Goal: Information Seeking & Learning: Find specific fact

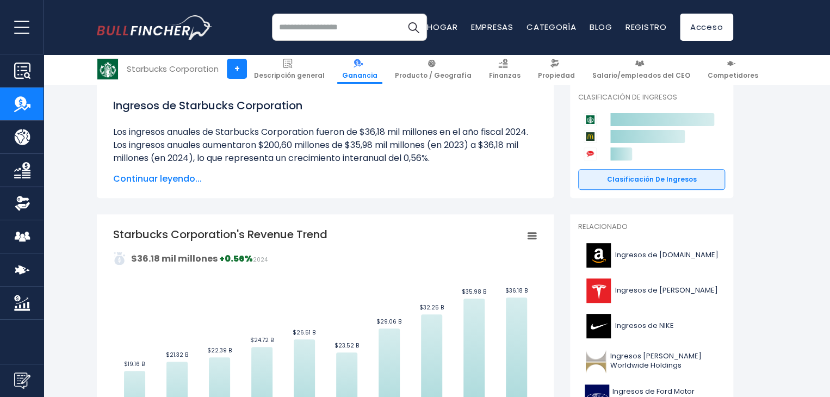
scroll to position [163, 0]
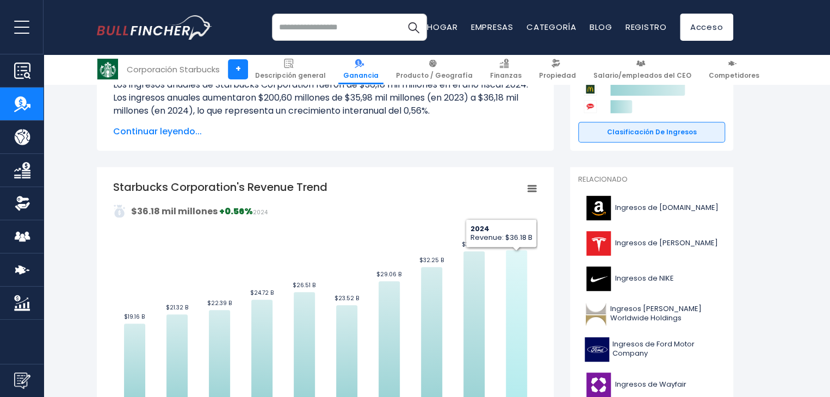
click at [520, 275] on icon "Tendencia de ingresos de Starbucks Corporation" at bounding box center [516, 328] width 21 height 156
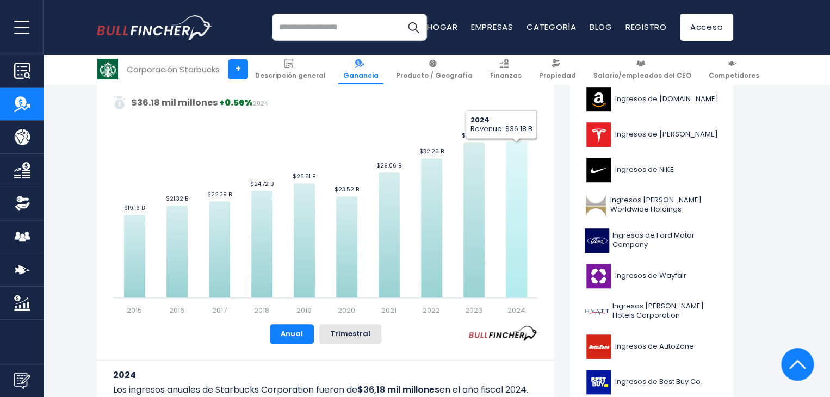
click at [520, 285] on icon "Tendencia de ingresos de Starbucks Corporation" at bounding box center [516, 219] width 21 height 156
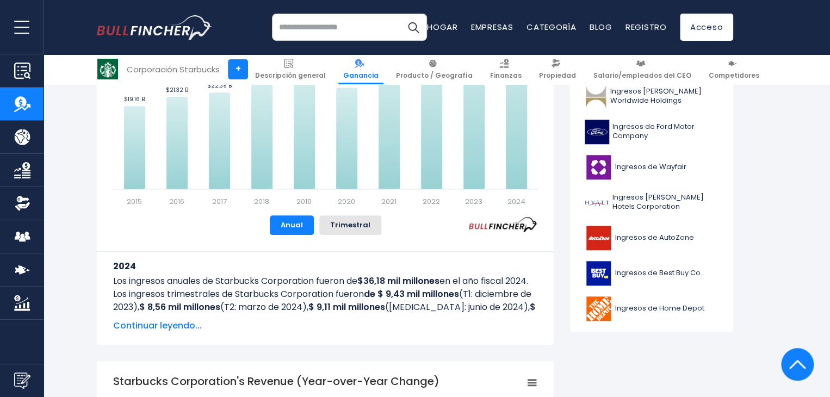
click at [192, 330] on font "Continuar leyendo..." at bounding box center [157, 325] width 89 height 13
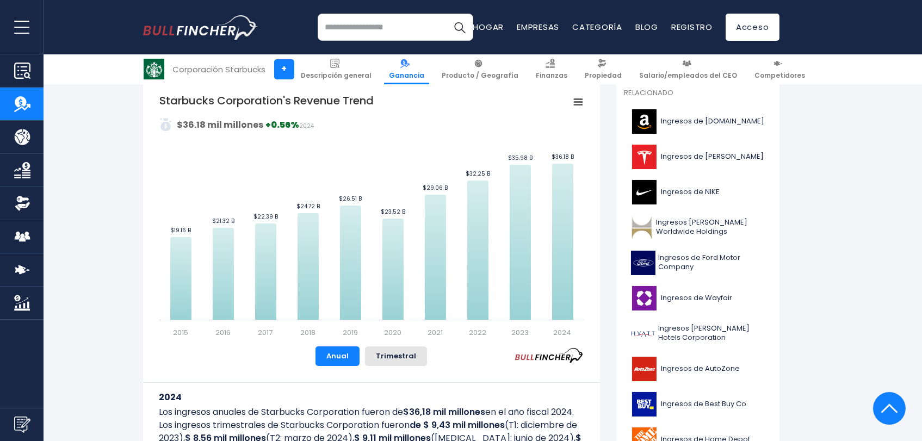
scroll to position [302, 0]
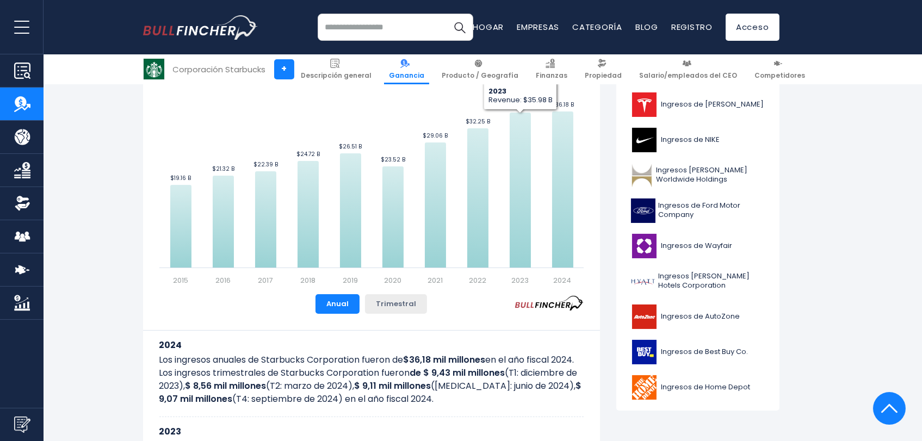
click at [393, 309] on button "Trimestral" at bounding box center [396, 304] width 62 height 20
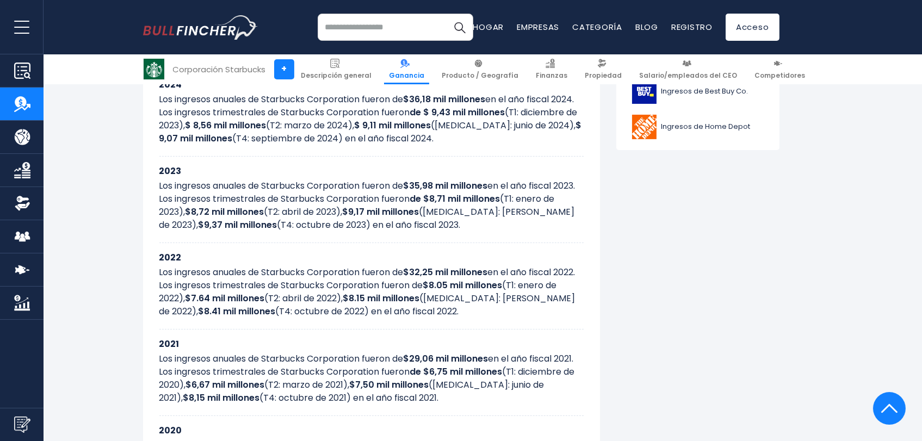
scroll to position [483, 0]
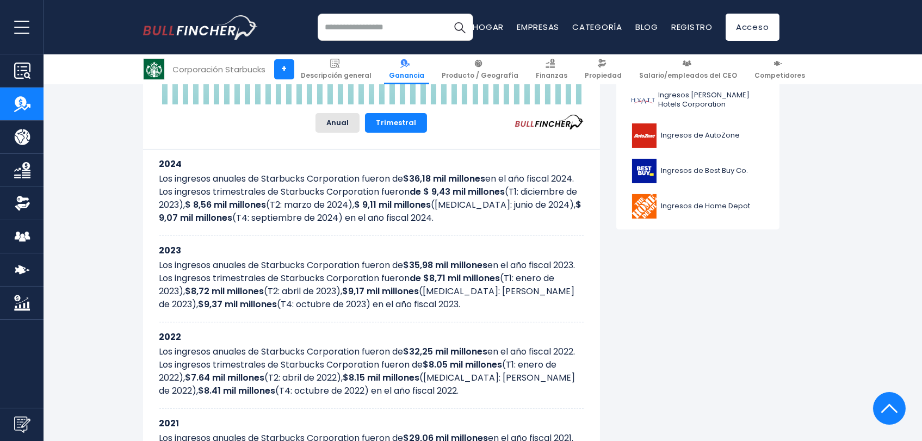
drag, startPoint x: 163, startPoint y: 203, endPoint x: 460, endPoint y: 245, distance: 300.6
click at [460, 236] on div "2024 Los ingresos anuales de Starbucks Corporation fueron de $36,18 mil millone…" at bounding box center [371, 193] width 424 height 87
copy p "os ingresos trimestrales de Starbucks Corporation fueron de $ 9,43 mil millones…"
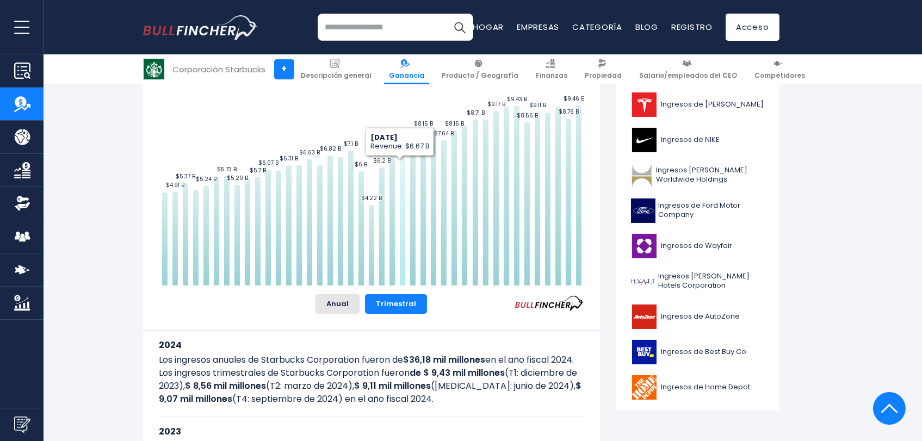
scroll to position [121, 0]
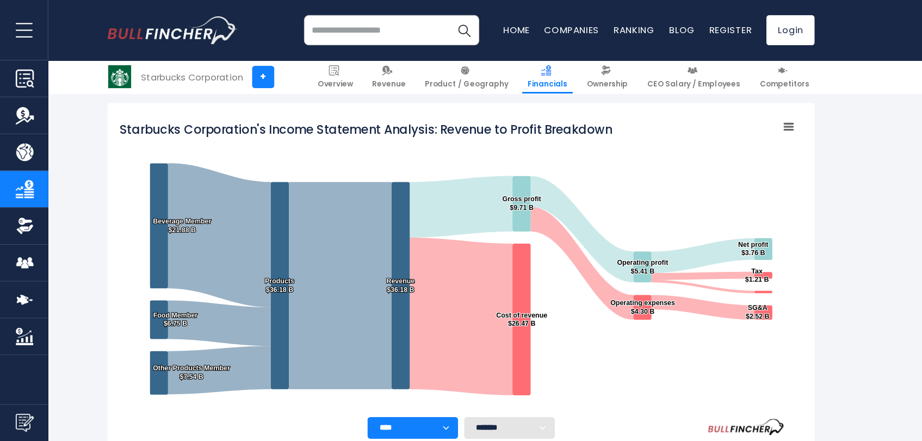
scroll to position [153, 0]
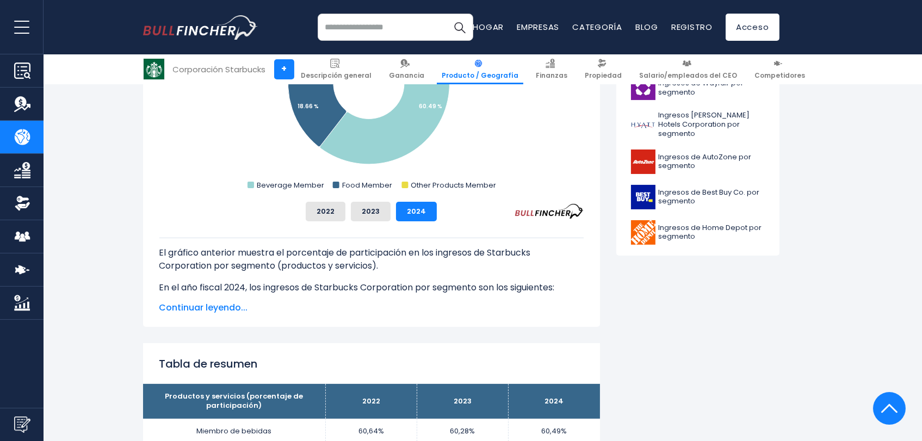
scroll to position [635, 0]
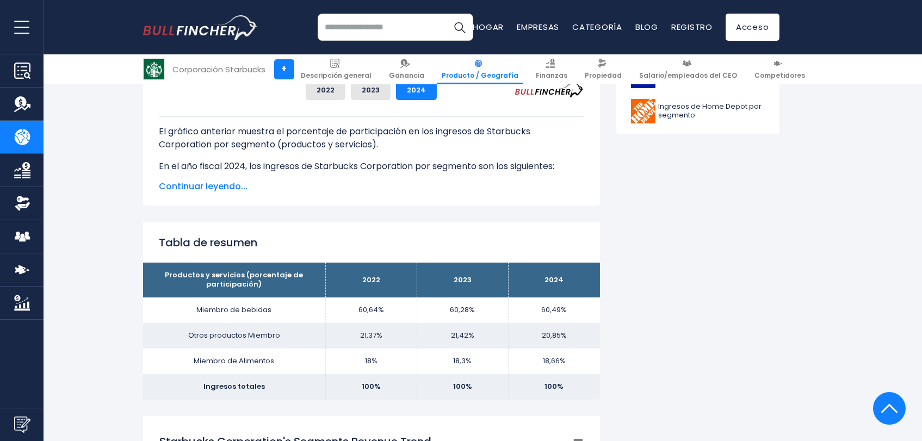
click at [208, 190] on font "Continuar leyendo..." at bounding box center [203, 186] width 89 height 13
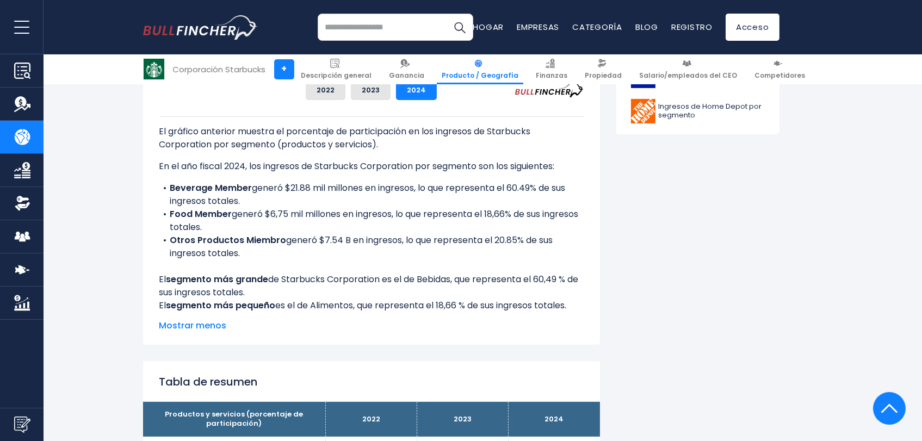
drag, startPoint x: 158, startPoint y: 165, endPoint x: 572, endPoint y: 248, distance: 422.2
click at [572, 248] on div "Participación en los ingresos de Starbucks Corporation por segmento Created wit…" at bounding box center [371, 93] width 457 height 503
copy div "En el año fiscal 2024, los ingresos de Starbucks Corporation por segmento son l…"
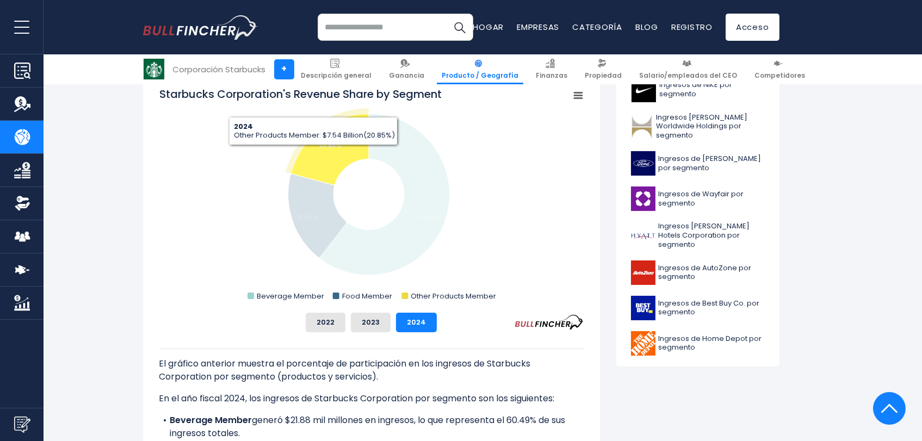
scroll to position [332, 0]
